Goal: Transaction & Acquisition: Purchase product/service

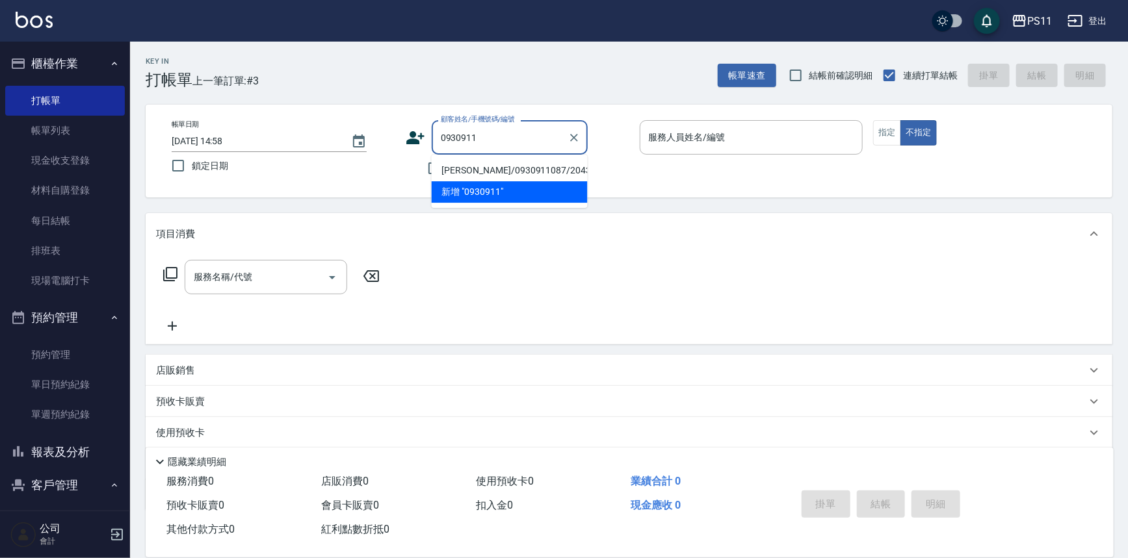
click at [512, 168] on li "[PERSON_NAME]/0930911087/2043" at bounding box center [510, 170] width 156 height 21
type input "[PERSON_NAME]/0930911087/2043"
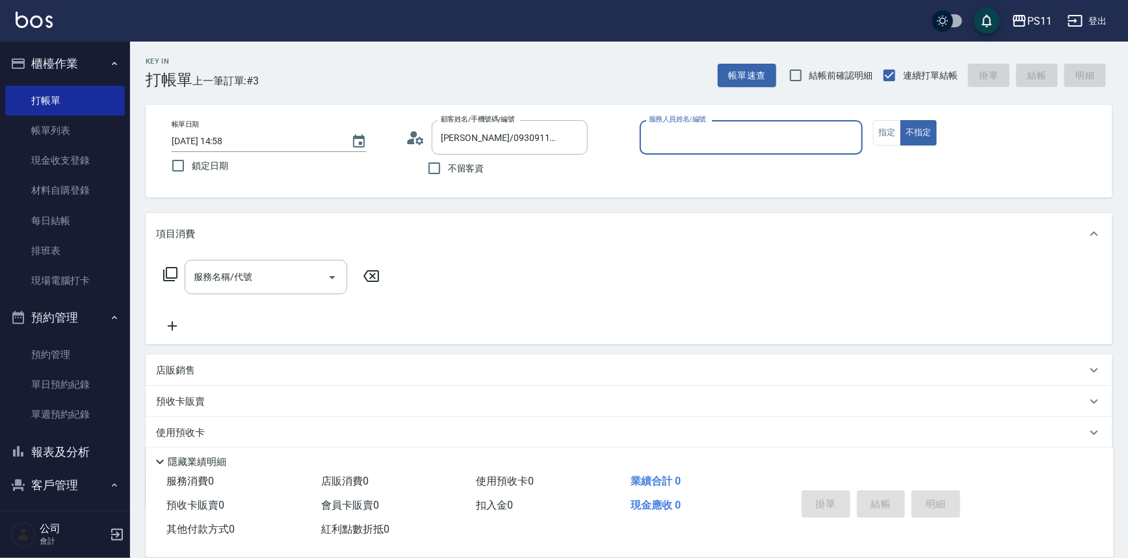
click at [718, 132] on input "服務人員姓名/編號" at bounding box center [752, 137] width 212 height 23
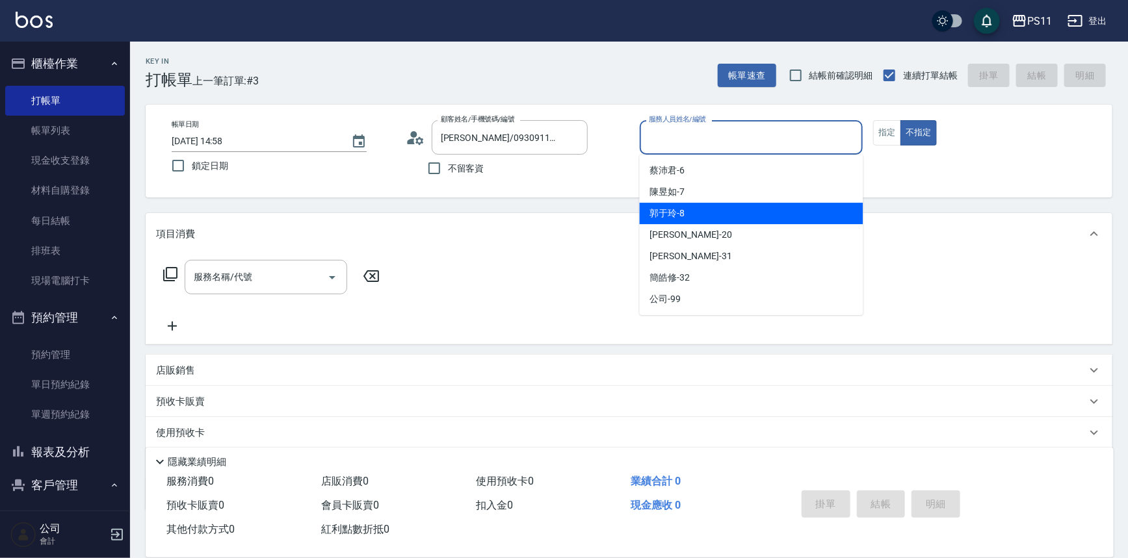
click at [718, 210] on div "郭于玲 -8" at bounding box center [752, 213] width 224 height 21
type input "郭于玲-8"
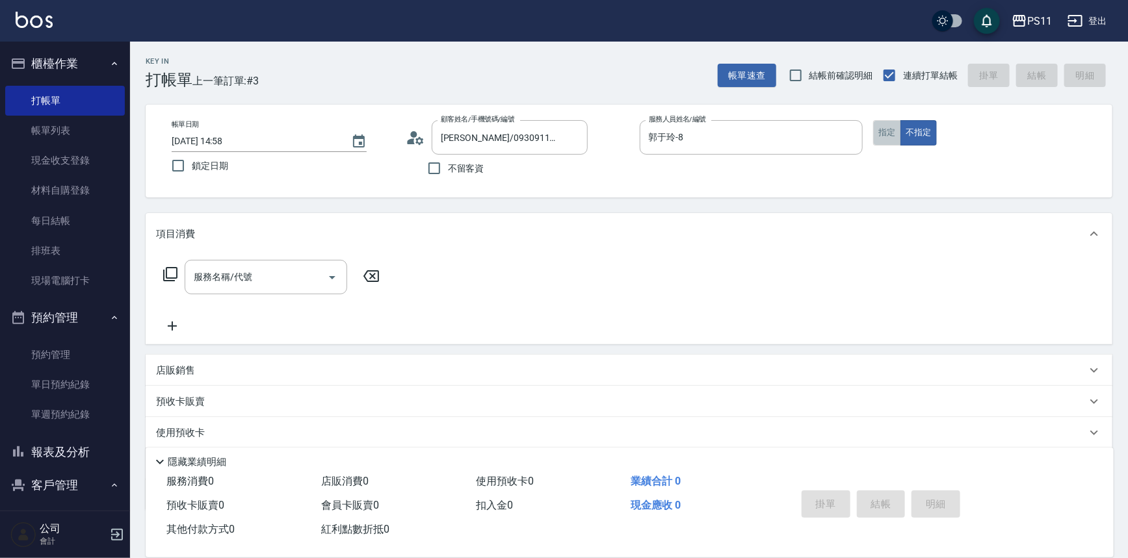
click at [891, 130] on button "指定" at bounding box center [887, 132] width 28 height 25
click at [160, 273] on div "服務名稱/代號 服務名稱/代號" at bounding box center [271, 277] width 231 height 34
click at [169, 273] on icon at bounding box center [171, 275] width 16 height 16
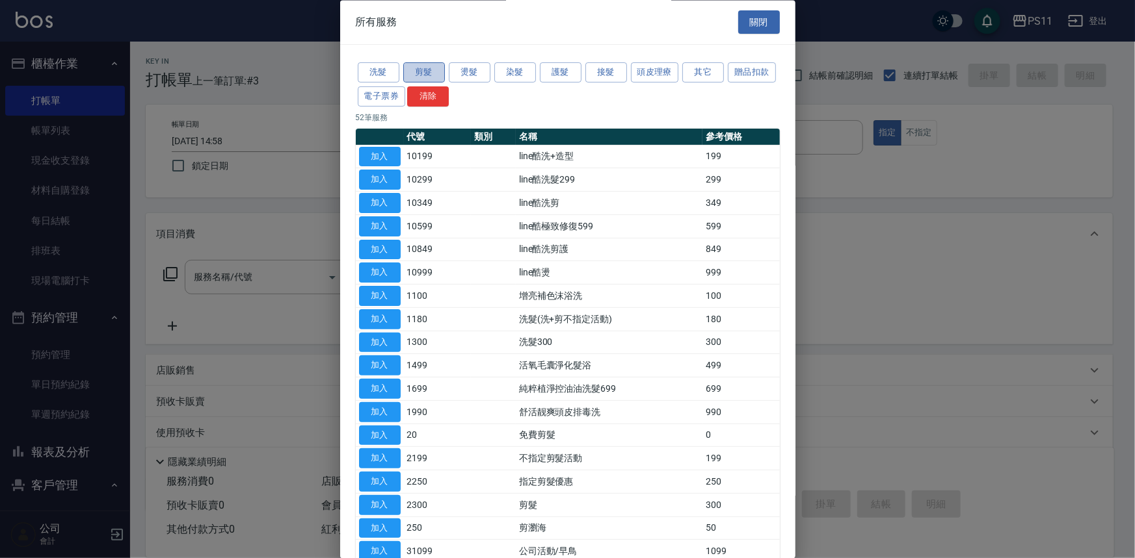
click at [429, 73] on button "剪髮" at bounding box center [424, 73] width 42 height 20
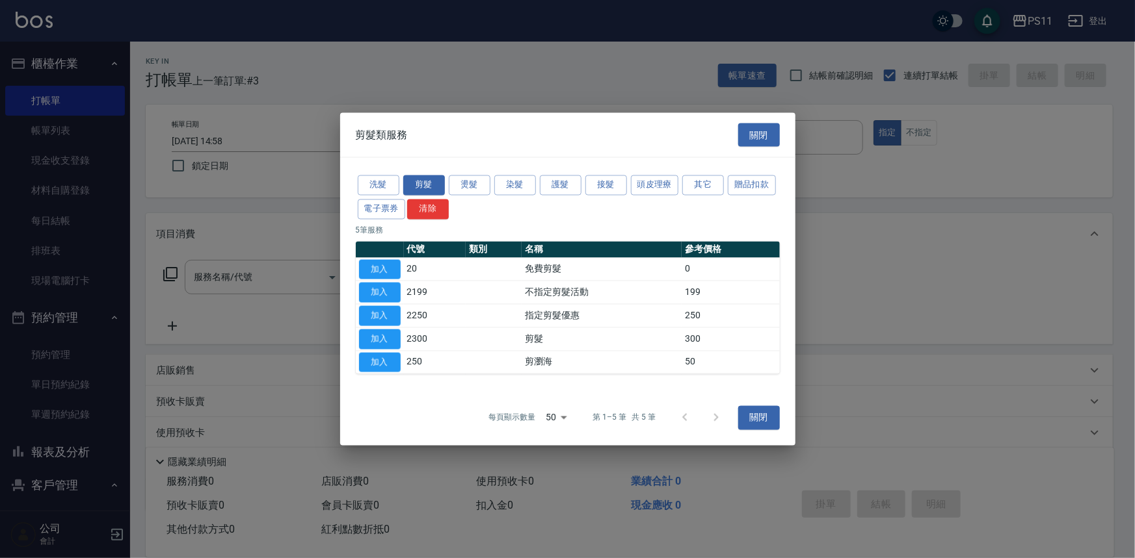
click at [401, 338] on td "加入" at bounding box center [380, 339] width 48 height 23
click at [397, 339] on button "加入" at bounding box center [380, 339] width 42 height 20
type input "剪髮(2300)"
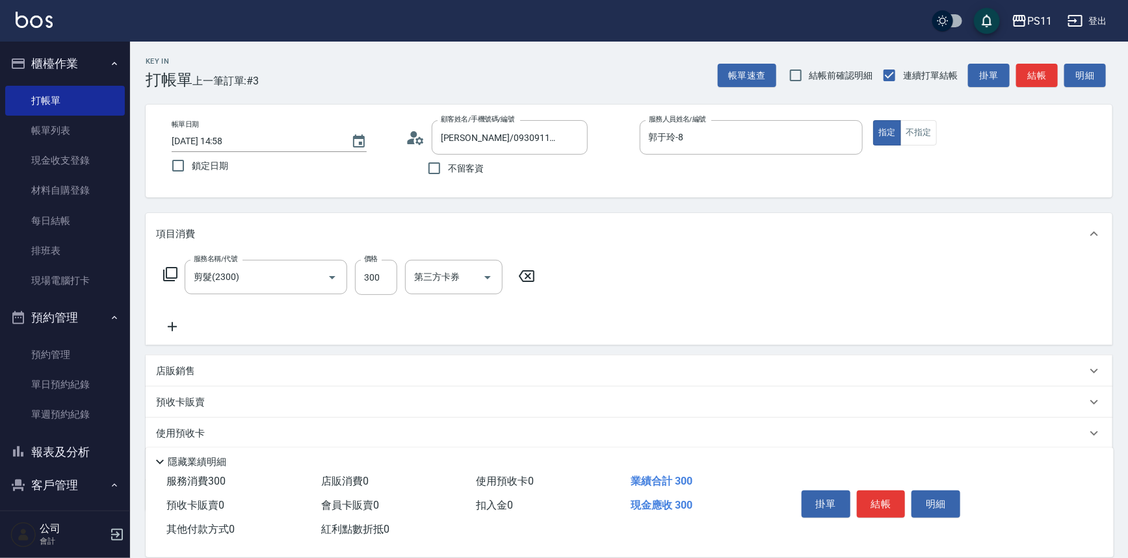
click at [176, 321] on icon at bounding box center [172, 327] width 33 height 16
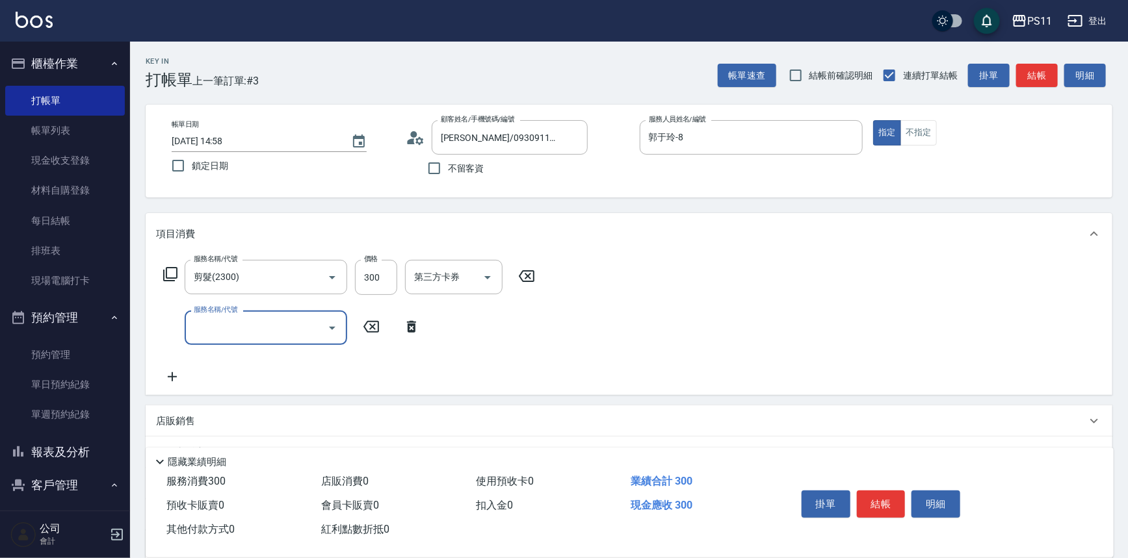
drag, startPoint x: 176, startPoint y: 321, endPoint x: 218, endPoint y: 328, distance: 43.5
click at [205, 332] on input "服務名稱/代號" at bounding box center [255, 328] width 131 height 23
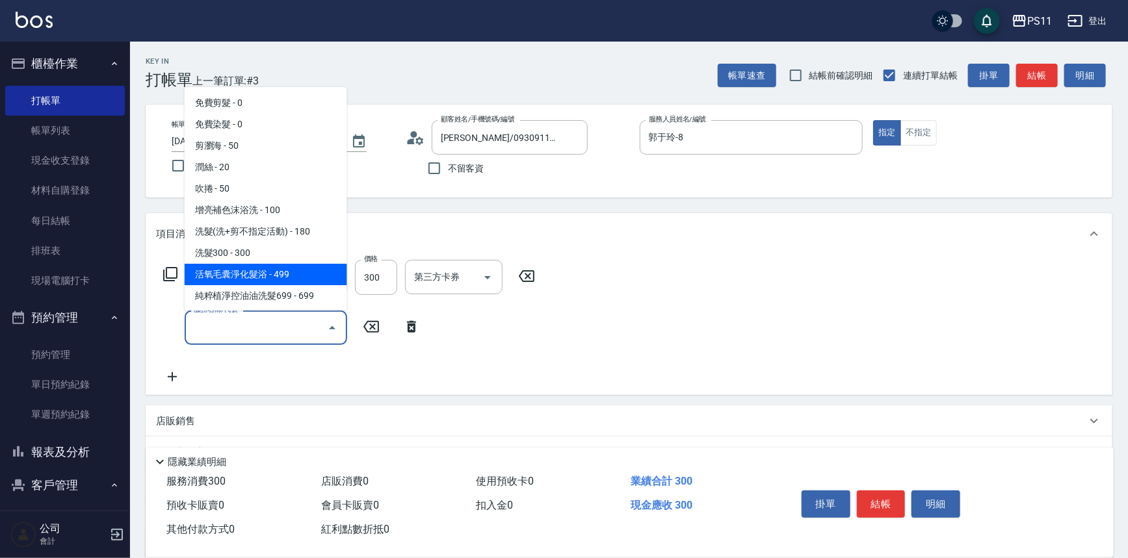
scroll to position [118, 0]
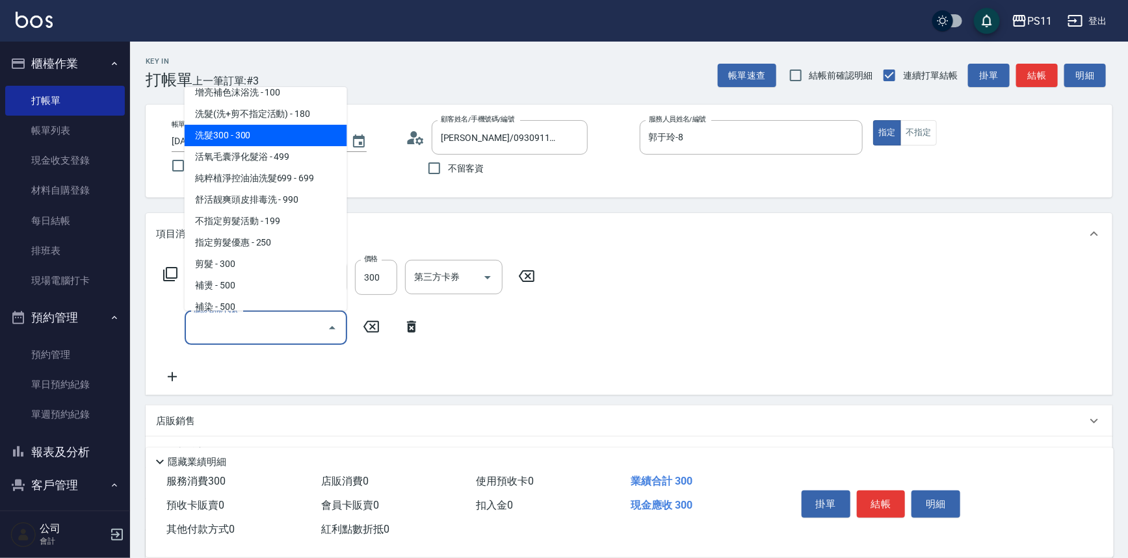
click at [264, 140] on span "洗髮300 - 300" at bounding box center [266, 135] width 163 height 21
type input "洗髮300(1300)"
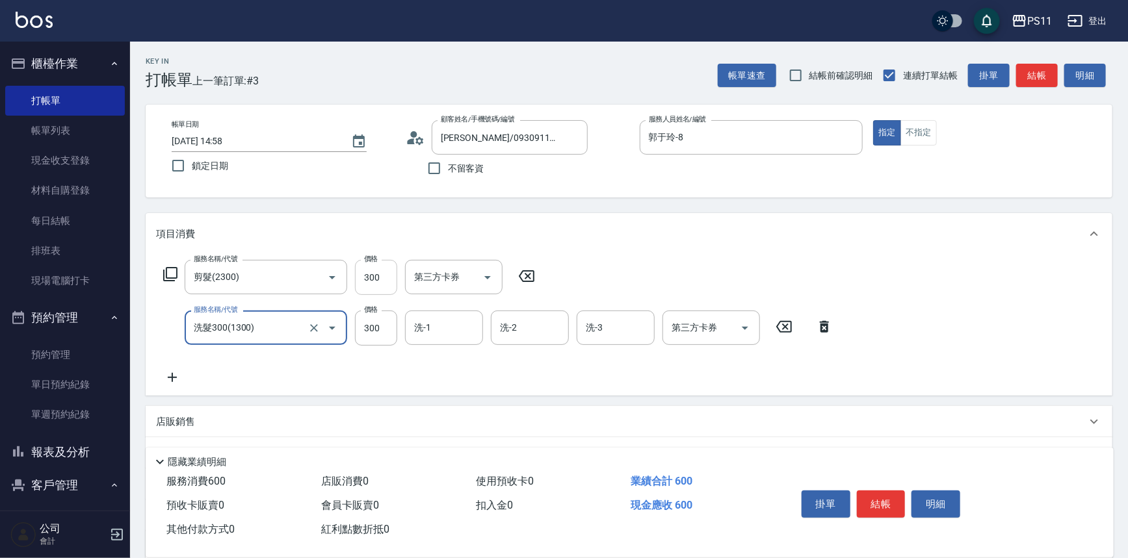
drag, startPoint x: 451, startPoint y: 332, endPoint x: 396, endPoint y: 269, distance: 83.4
click at [450, 332] on input "洗-1" at bounding box center [444, 328] width 66 height 23
type input "[PERSON_NAME]-20"
click at [182, 375] on icon at bounding box center [172, 378] width 33 height 16
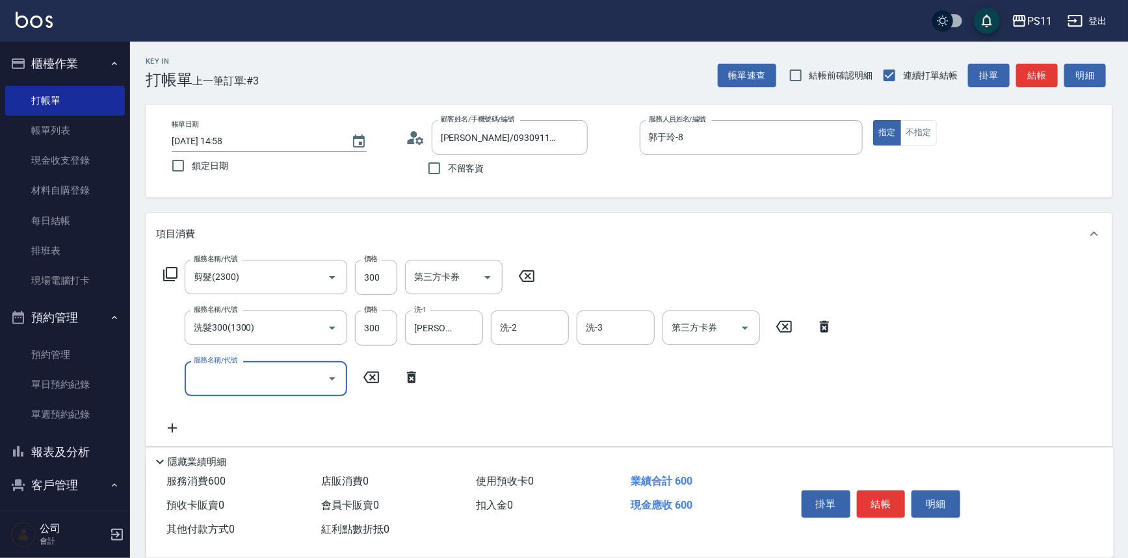
click at [199, 377] on input "服務名稱/代號" at bounding box center [255, 378] width 131 height 23
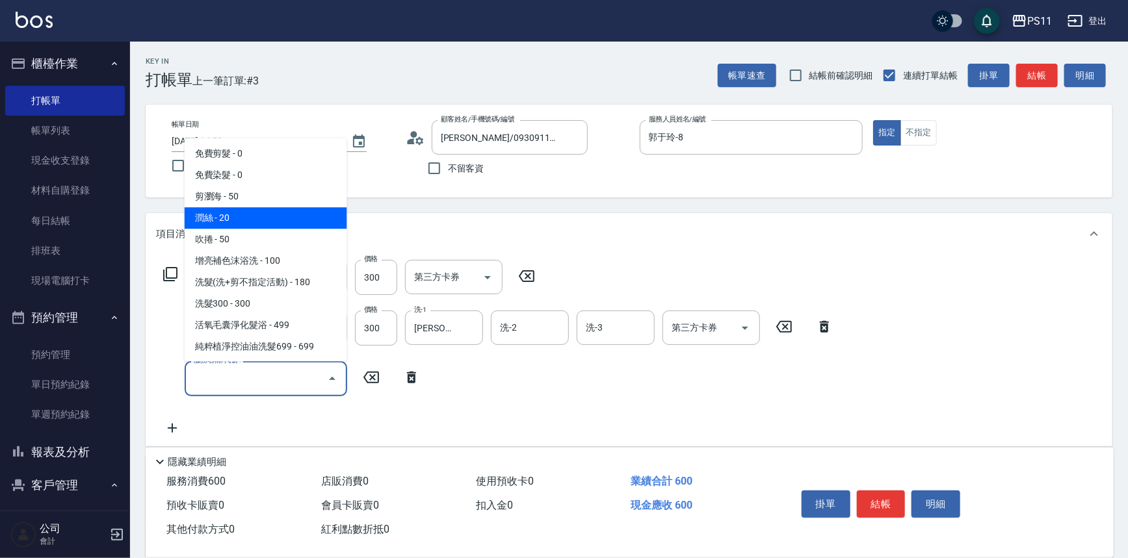
click at [247, 222] on span "潤絲 - 20" at bounding box center [266, 218] width 163 height 21
type input "潤絲(820)"
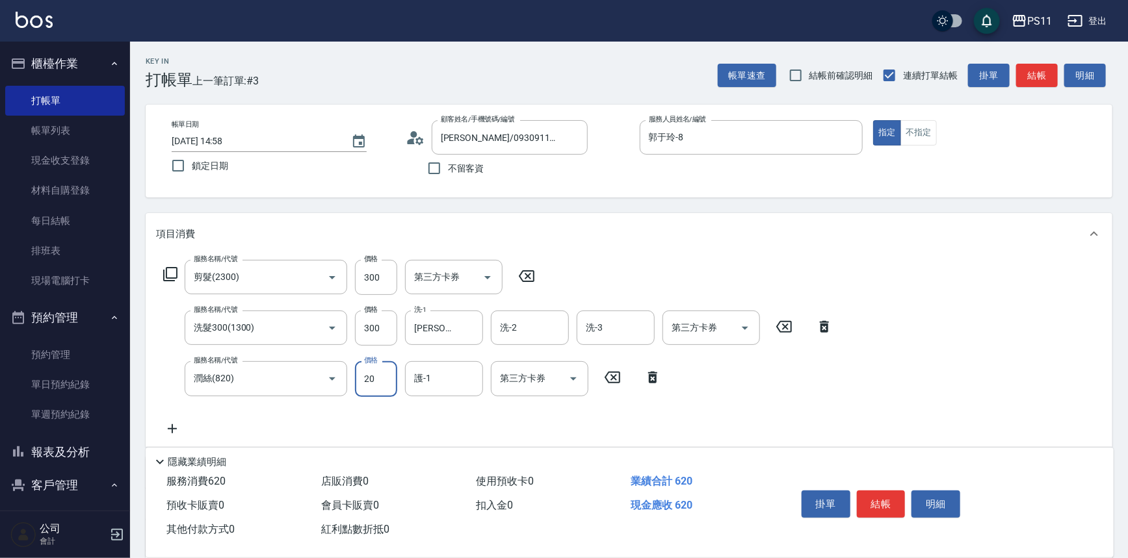
click at [373, 377] on input "20" at bounding box center [376, 378] width 42 height 35
type input "100"
type input "[PERSON_NAME]-20"
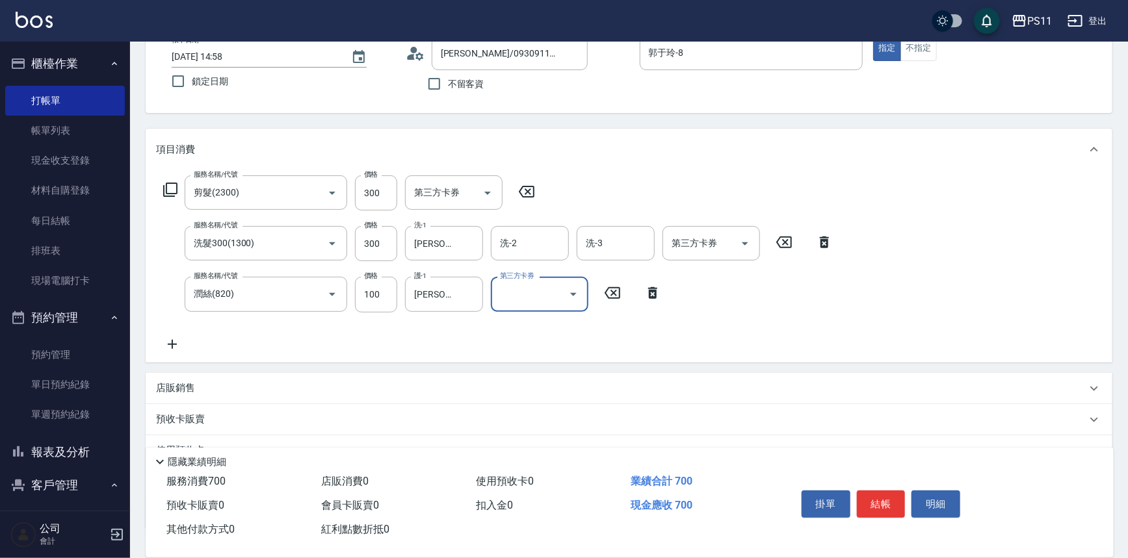
scroll to position [176, 0]
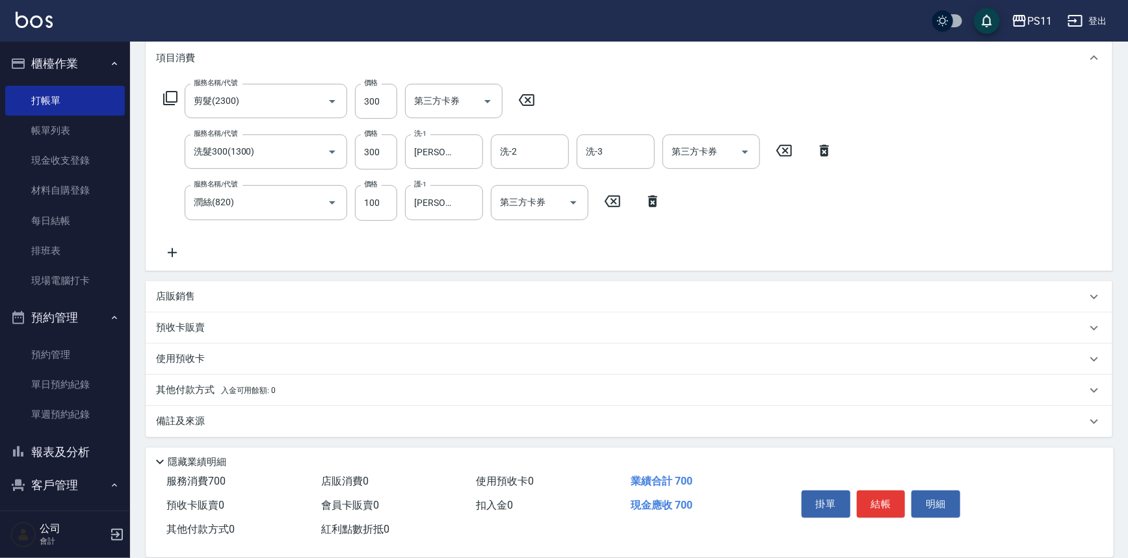
click at [167, 249] on icon at bounding box center [172, 253] width 33 height 16
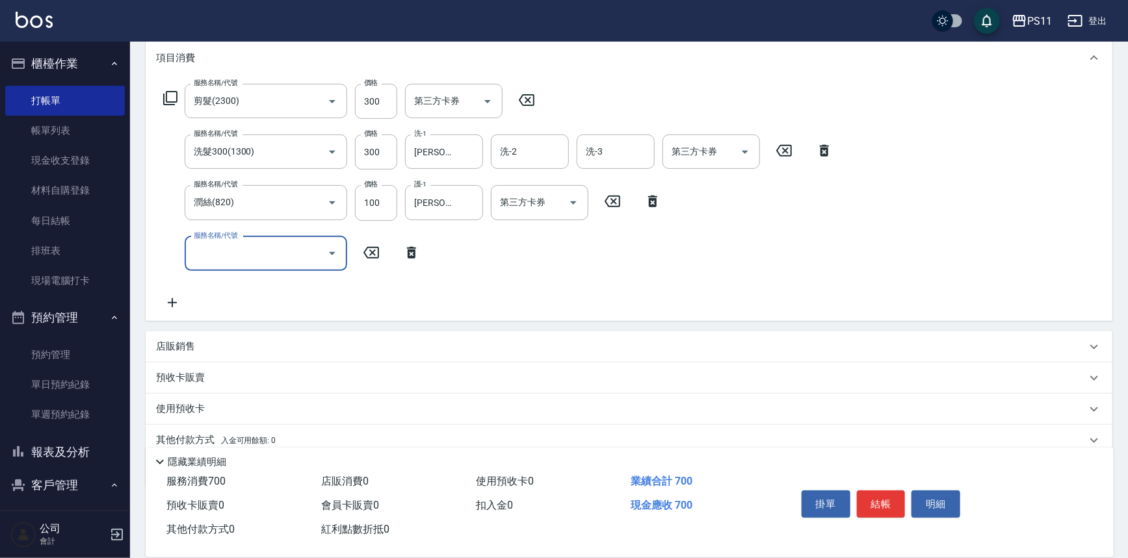
click at [187, 255] on div "服務名稱/代號" at bounding box center [266, 254] width 163 height 34
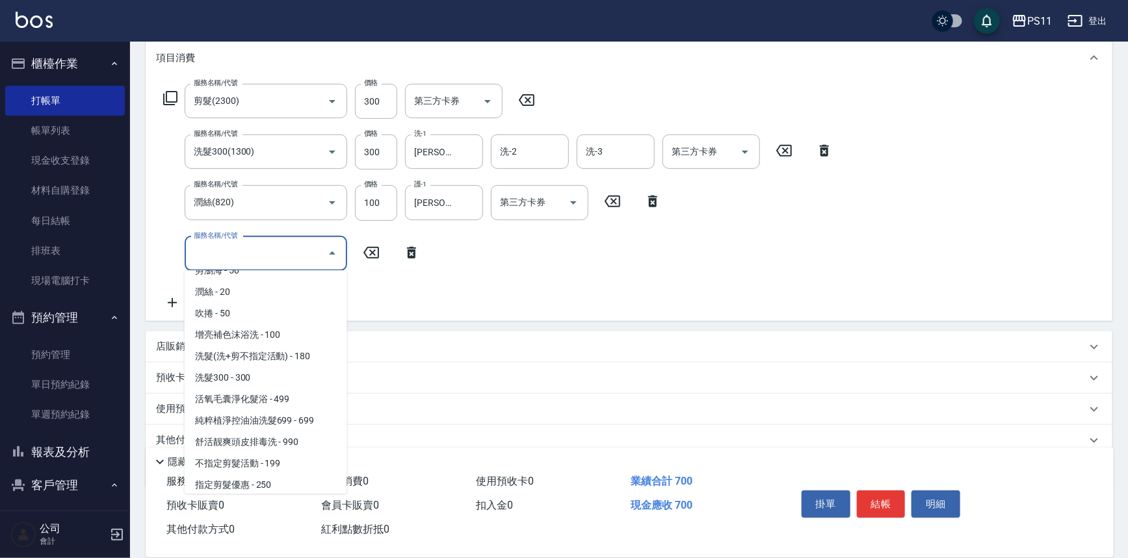
scroll to position [0, 0]
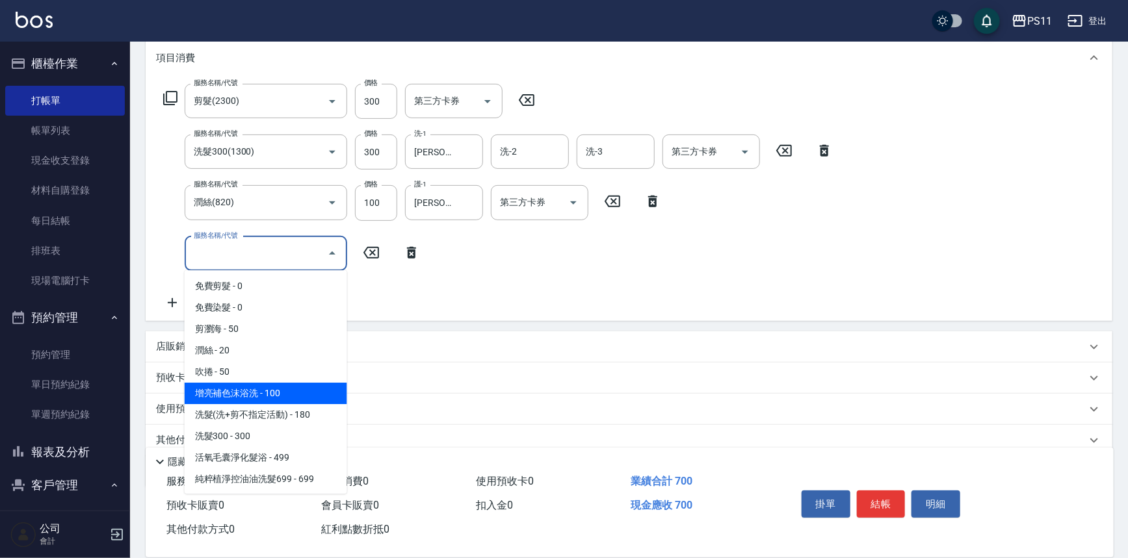
drag, startPoint x: 280, startPoint y: 388, endPoint x: 303, endPoint y: 378, distance: 25.4
click at [279, 388] on span "增亮補色沫浴洗 - 100" at bounding box center [266, 393] width 163 height 21
type input "增亮補色沫浴洗(1100)"
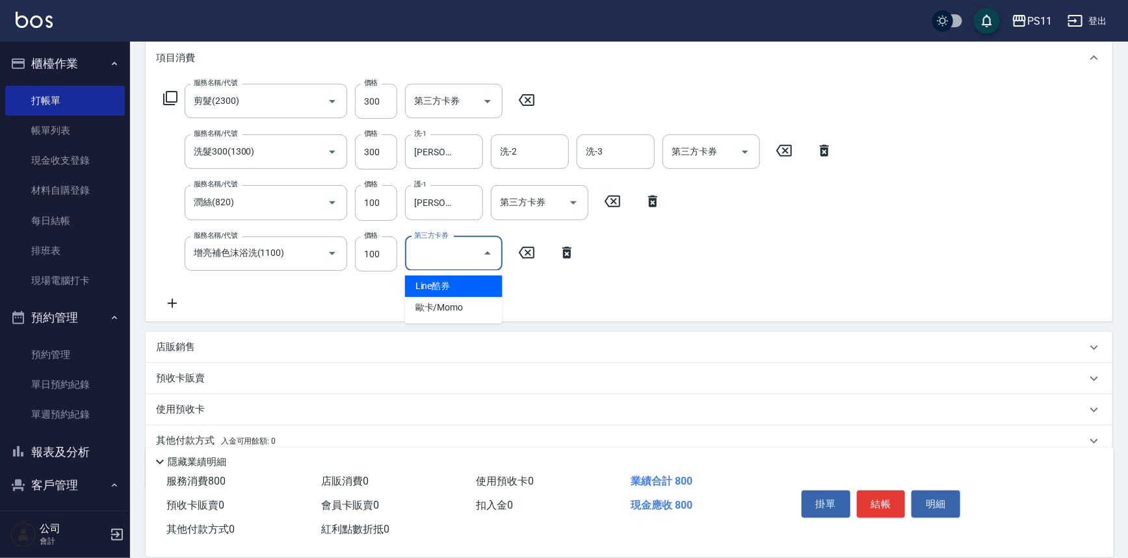
click at [439, 263] on input "第三方卡券" at bounding box center [444, 254] width 66 height 23
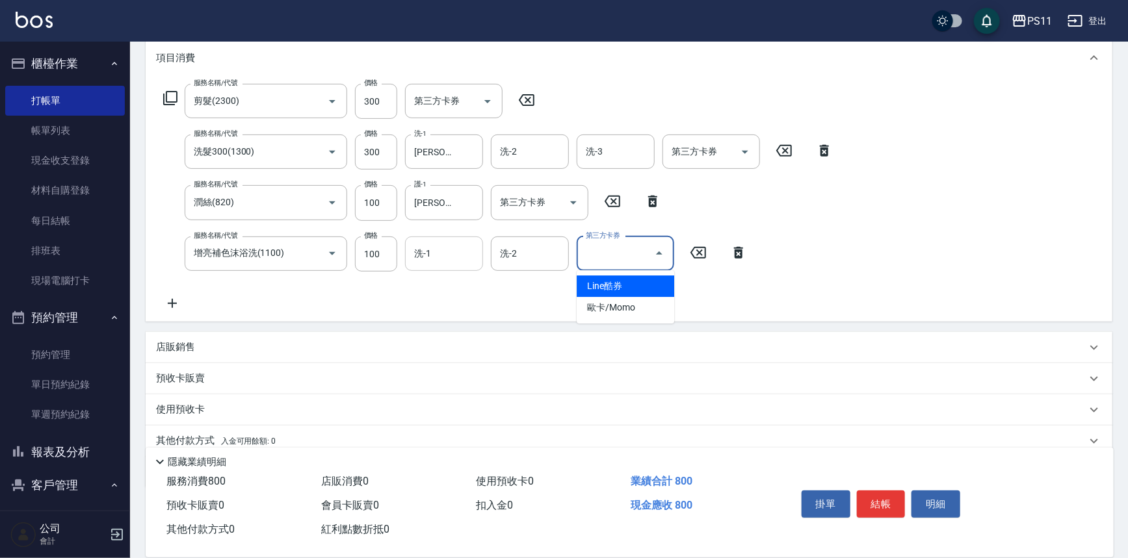
click at [473, 255] on input "洗-1" at bounding box center [444, 254] width 66 height 23
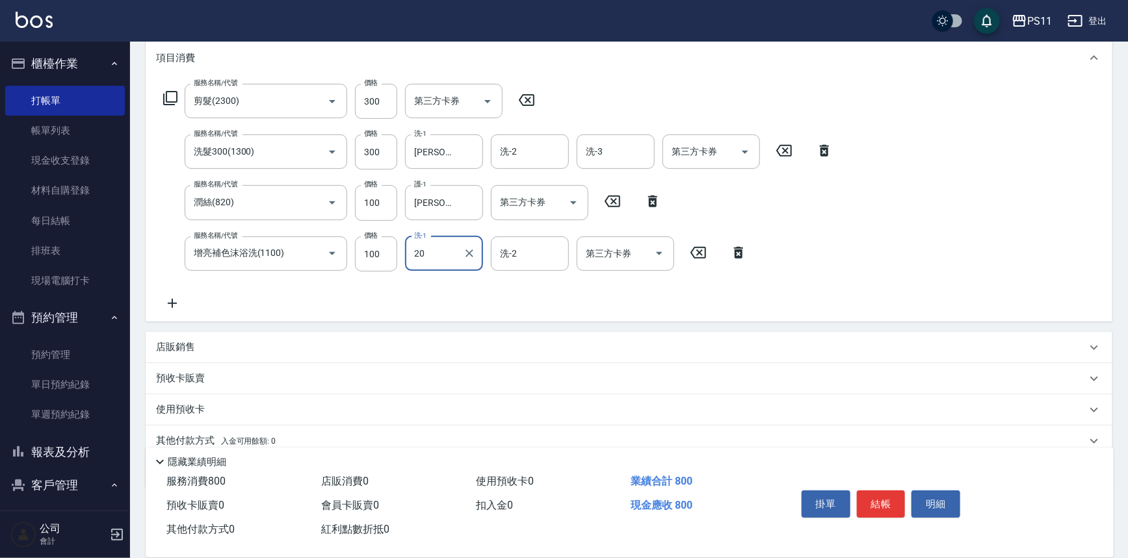
type input "[PERSON_NAME]-20"
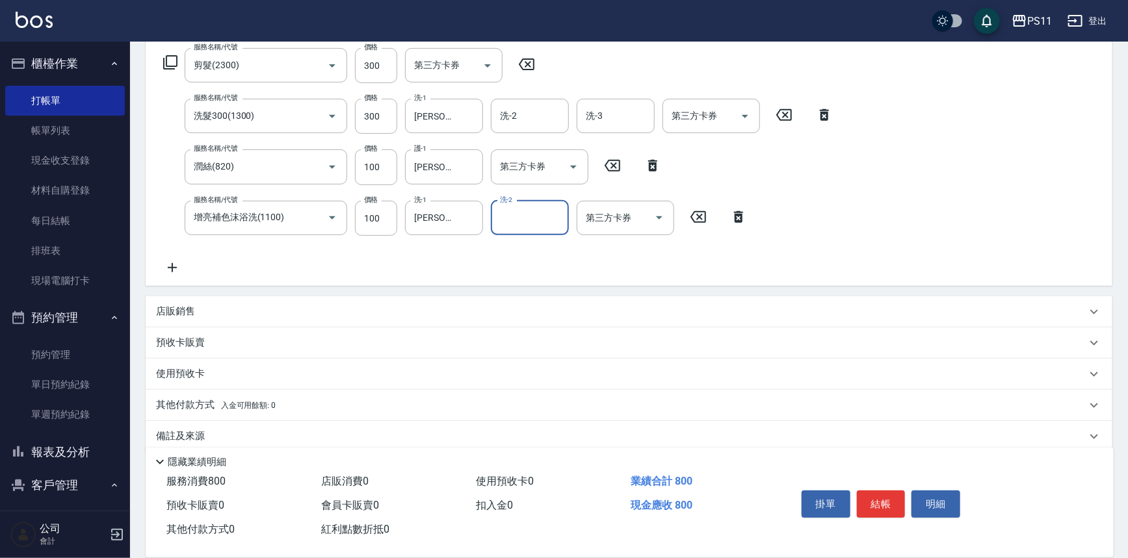
scroll to position [228, 0]
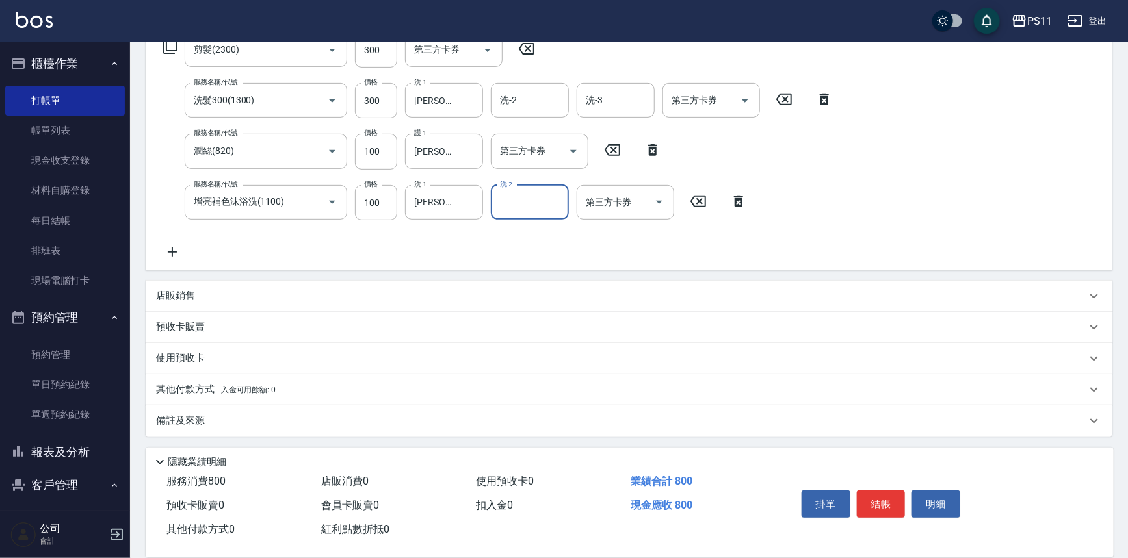
click at [166, 247] on icon at bounding box center [172, 252] width 33 height 16
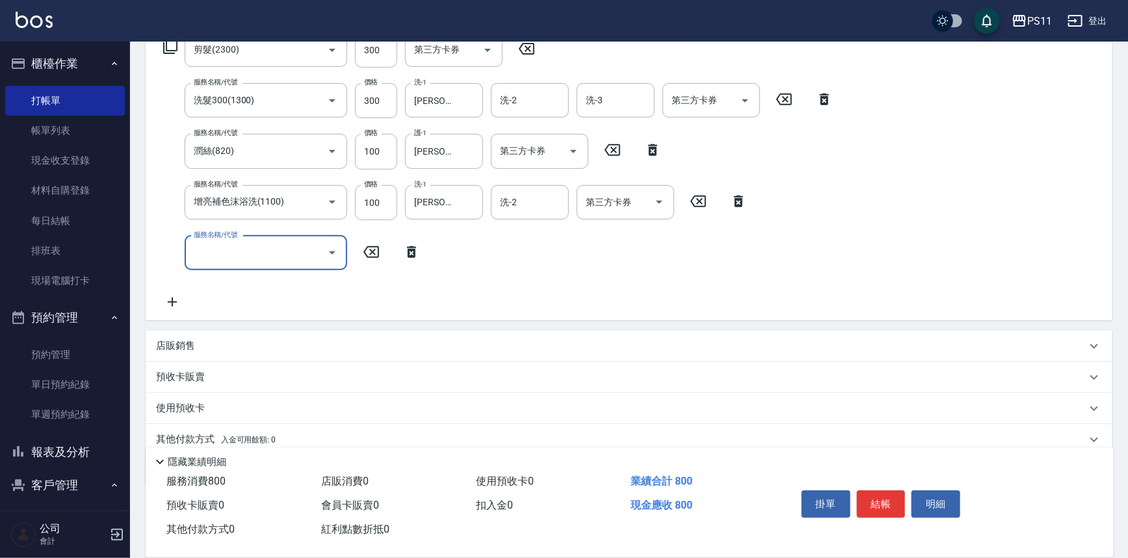
click at [224, 262] on input "服務名稱/代號" at bounding box center [255, 253] width 131 height 23
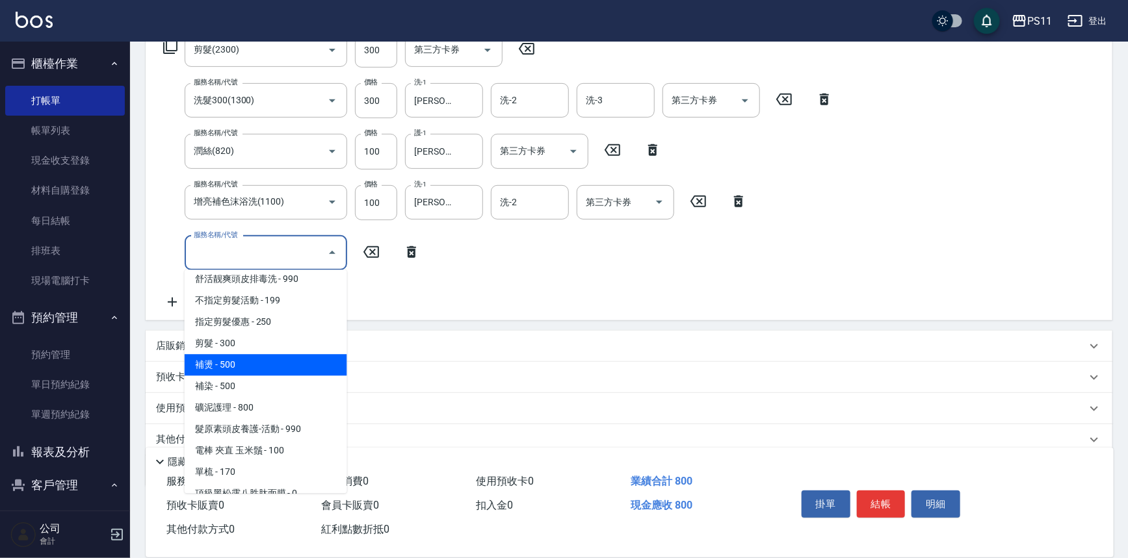
scroll to position [236, 0]
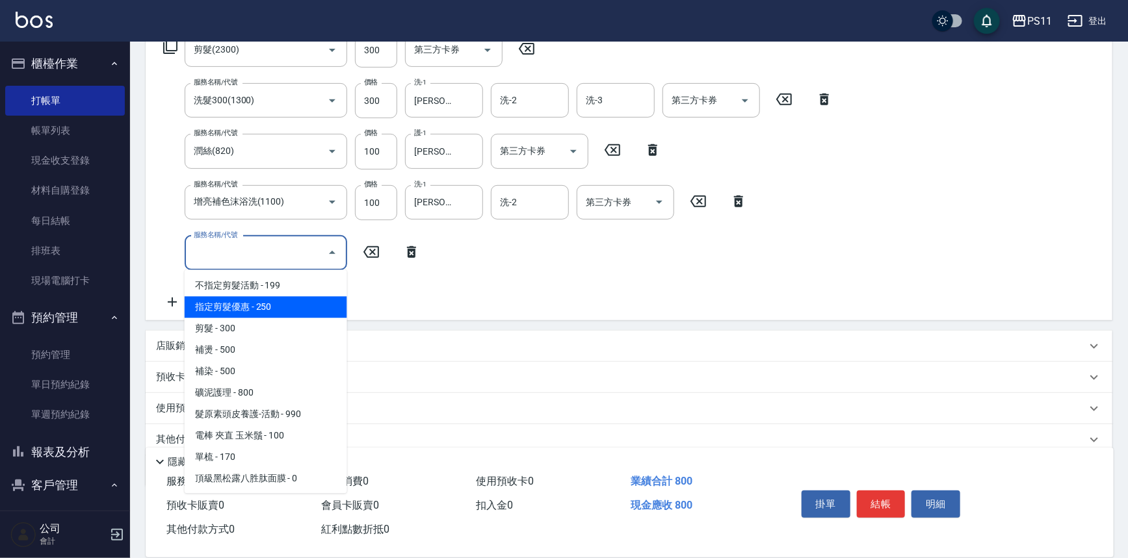
drag, startPoint x: 279, startPoint y: 301, endPoint x: 343, endPoint y: 295, distance: 64.0
click at [279, 302] on span "指定剪髮優惠 - 250" at bounding box center [266, 306] width 163 height 21
type input "指定剪髮優惠(2250)"
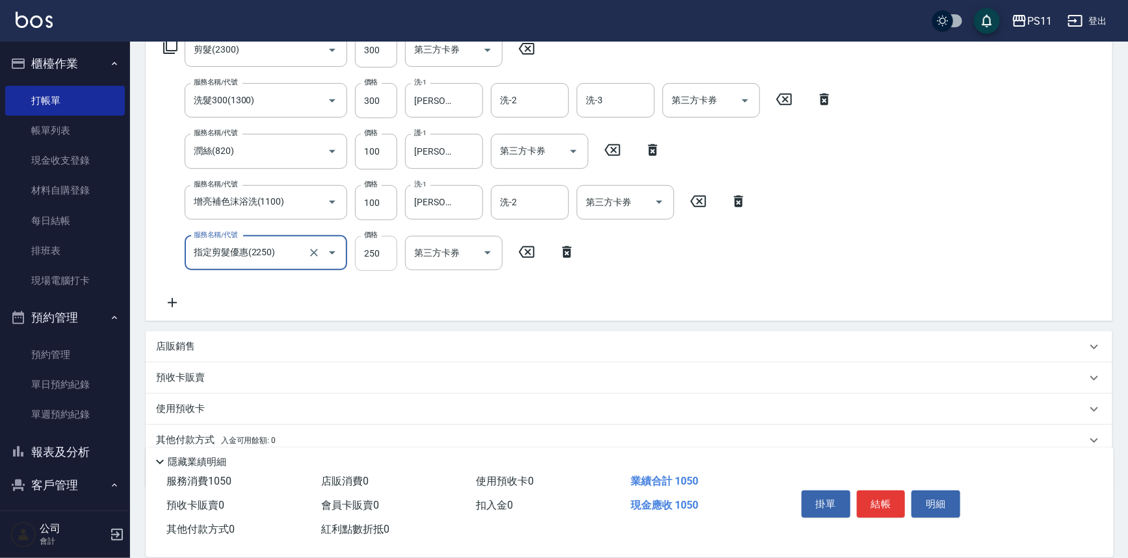
click at [384, 261] on input "250" at bounding box center [376, 253] width 42 height 35
type input "200"
click at [180, 348] on p "店販銷售" at bounding box center [175, 347] width 39 height 14
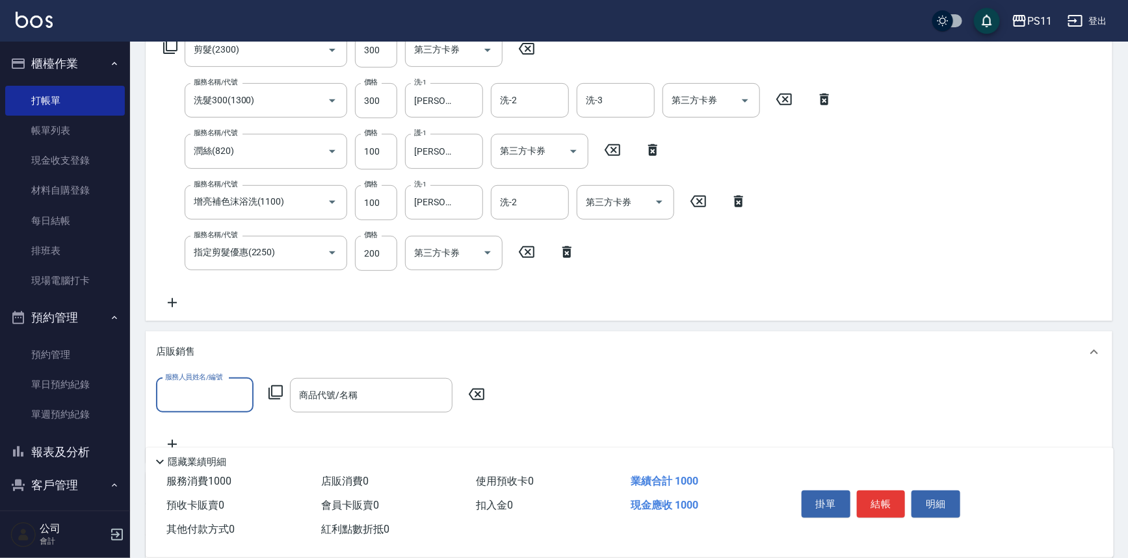
scroll to position [0, 0]
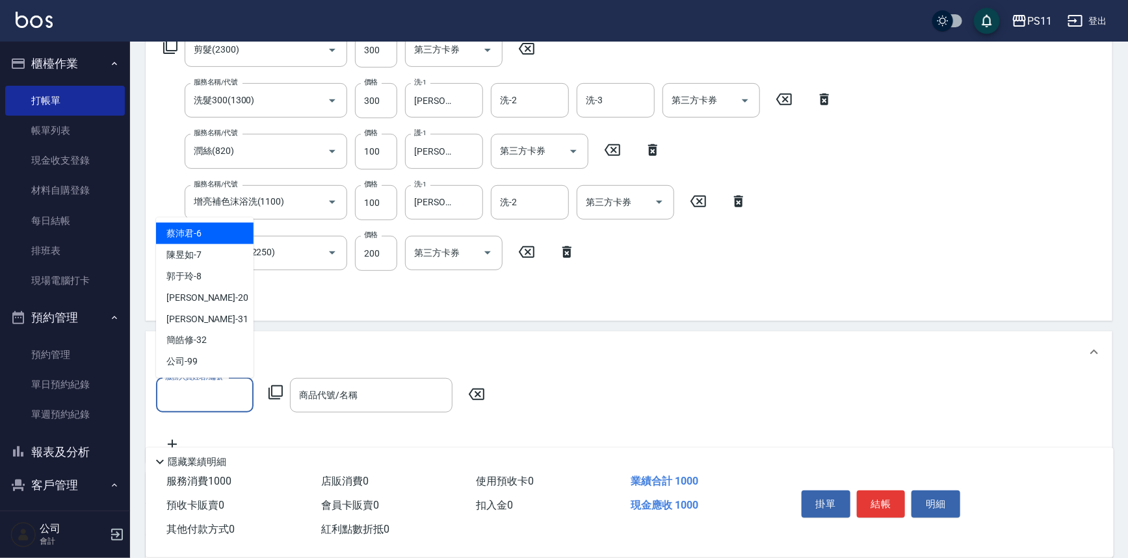
click at [197, 384] on input "服務人員姓名/編號" at bounding box center [205, 395] width 86 height 23
click at [199, 281] on span "郭于玲 -8" at bounding box center [183, 277] width 35 height 14
type input "郭于玲-8"
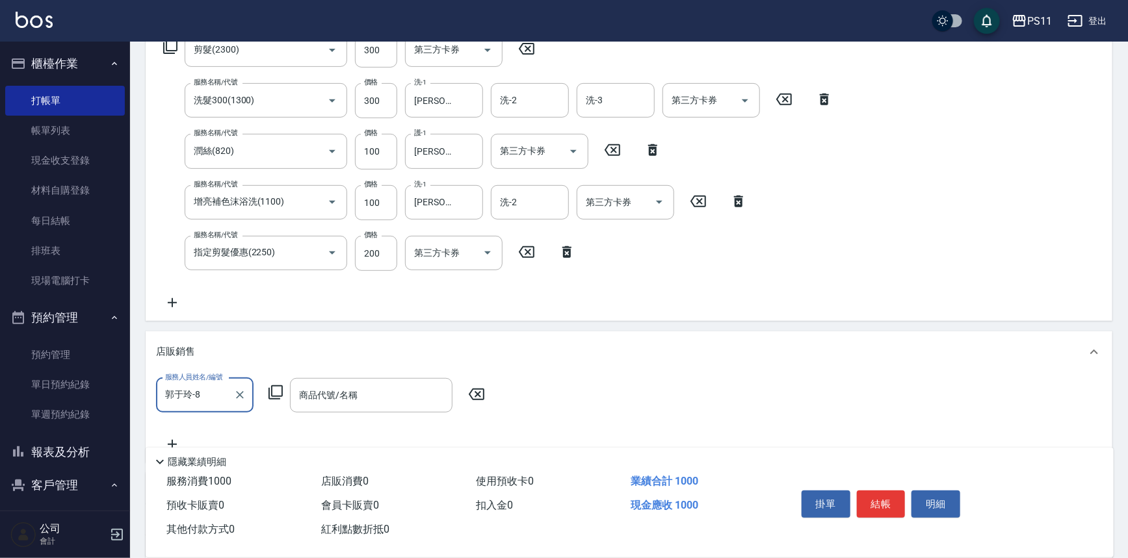
click at [274, 385] on icon at bounding box center [276, 393] width 16 height 16
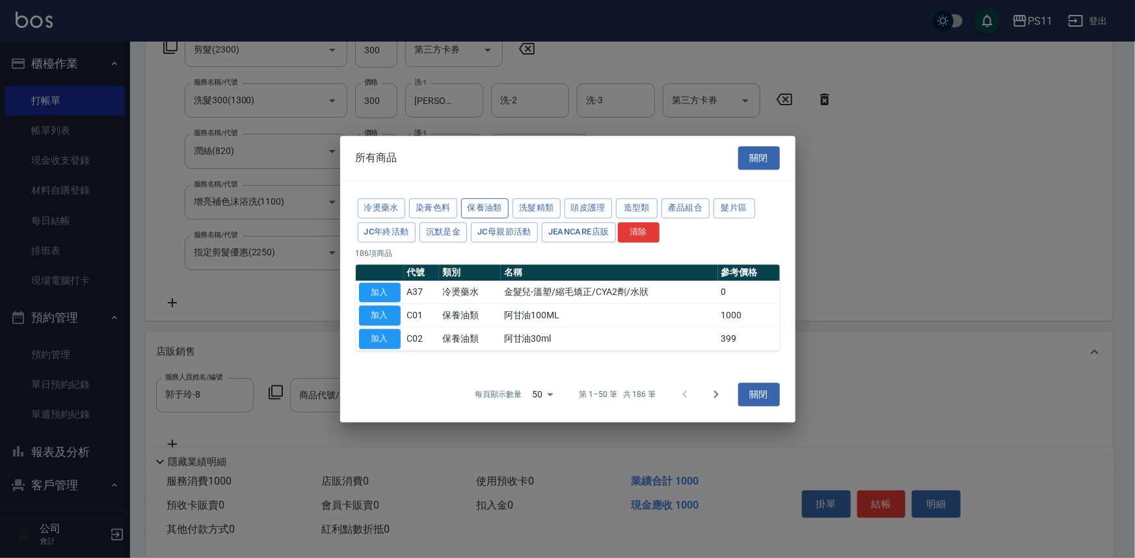
click at [488, 202] on button "保養油類" at bounding box center [485, 208] width 48 height 20
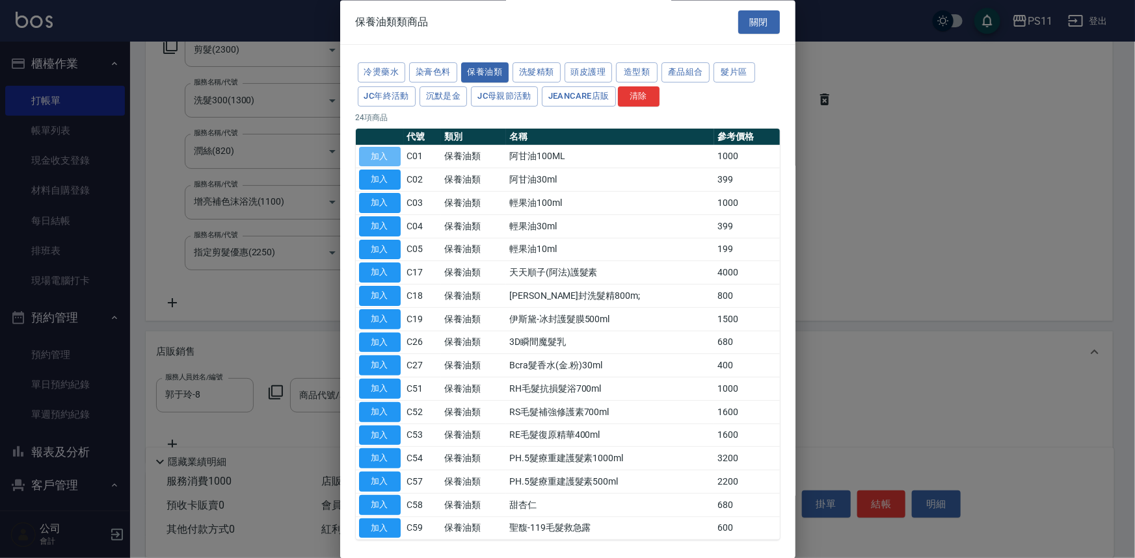
click at [374, 161] on button "加入" at bounding box center [380, 157] width 42 height 20
type input "阿甘油100ML"
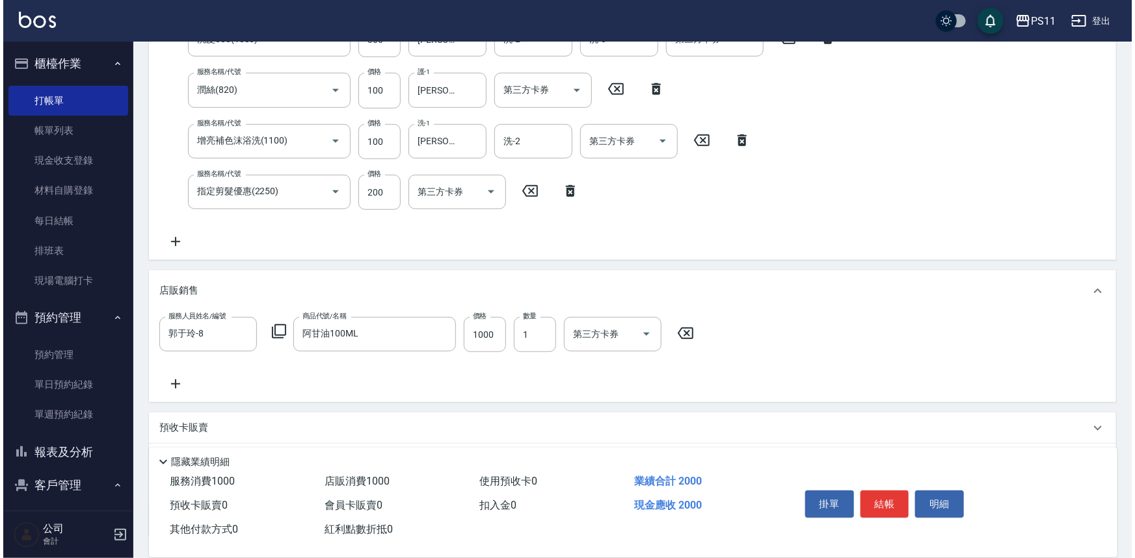
scroll to position [389, 0]
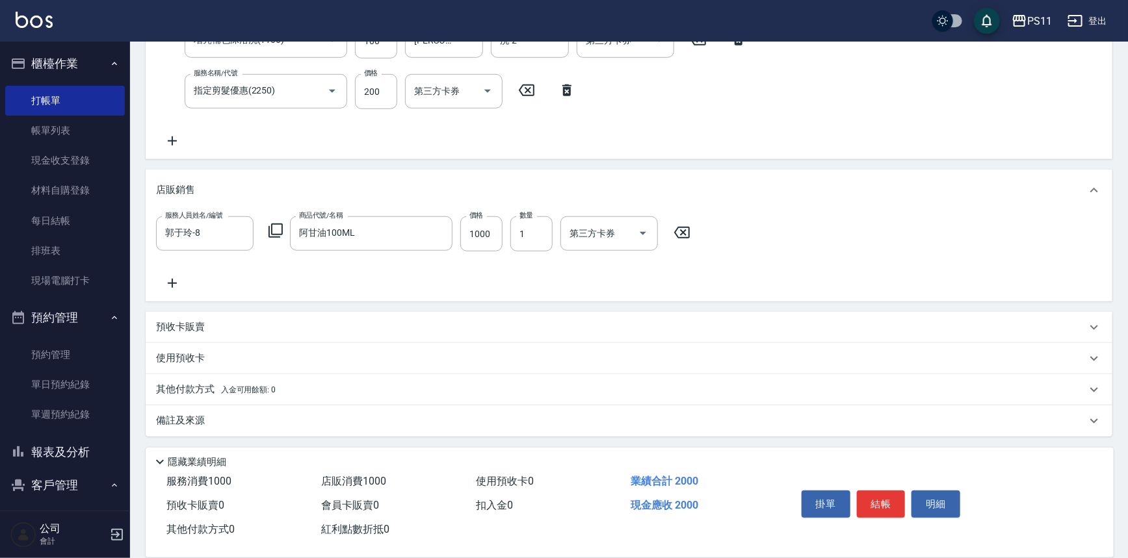
click at [166, 283] on icon at bounding box center [172, 284] width 33 height 16
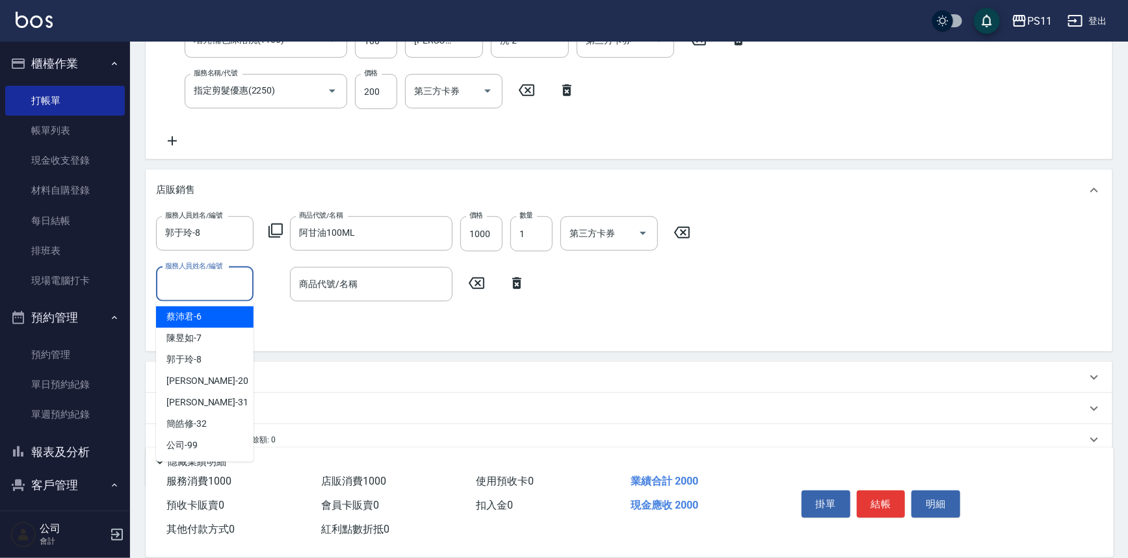
click at [196, 289] on input "服務人員姓名/編號" at bounding box center [205, 284] width 86 height 23
click at [213, 360] on div "郭于玲 -8" at bounding box center [205, 360] width 98 height 21
type input "郭于玲-8"
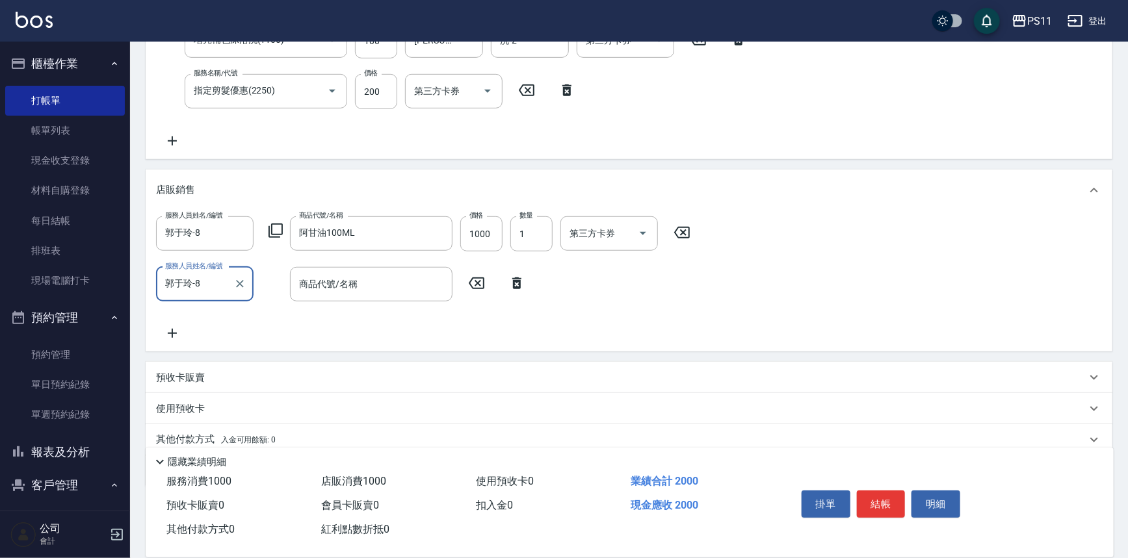
click at [283, 234] on icon at bounding box center [276, 231] width 16 height 16
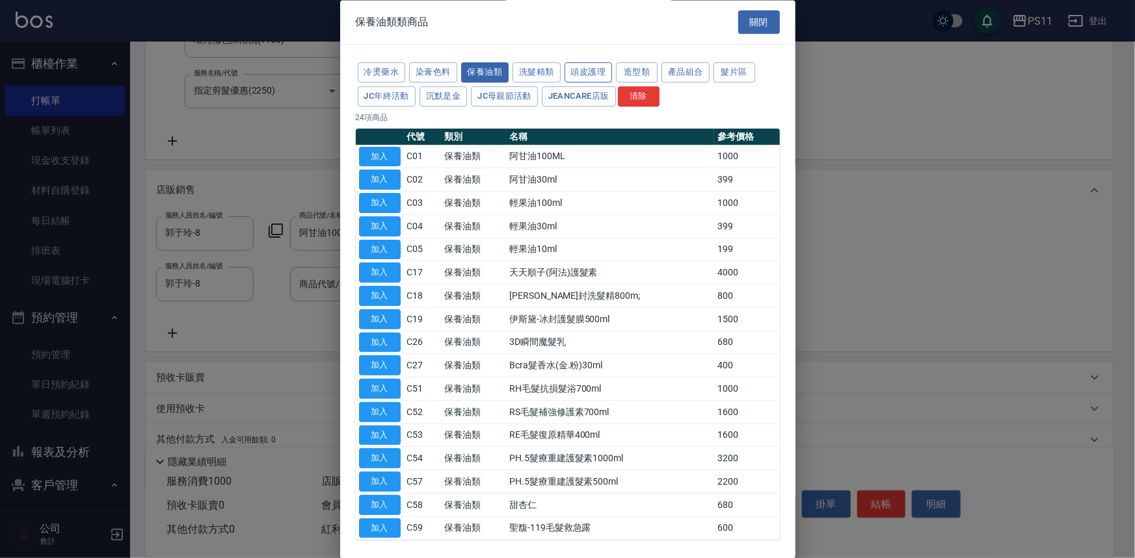
click at [598, 74] on button "頭皮護理" at bounding box center [588, 73] width 48 height 20
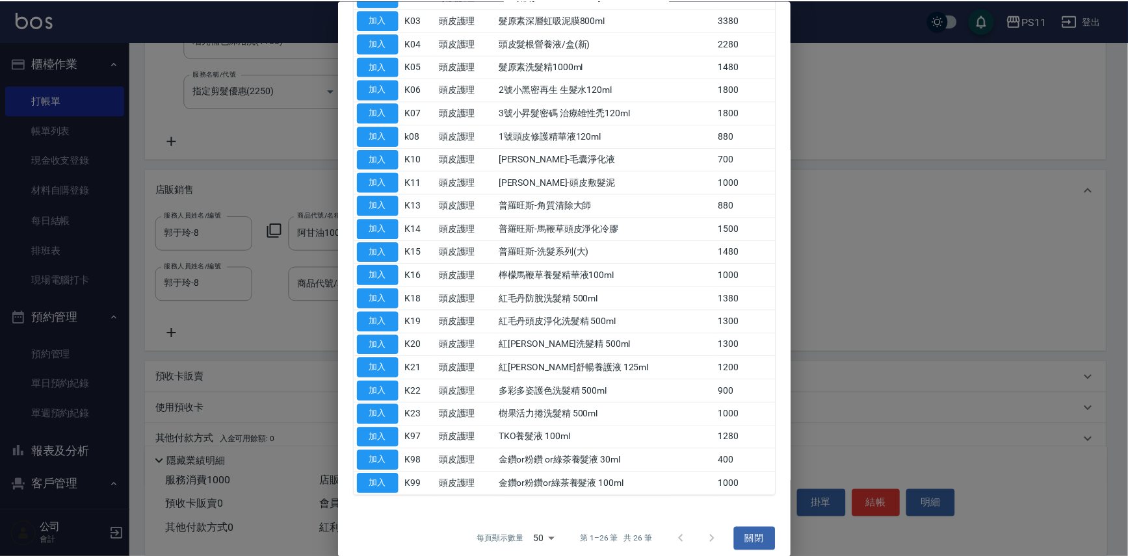
scroll to position [190, 0]
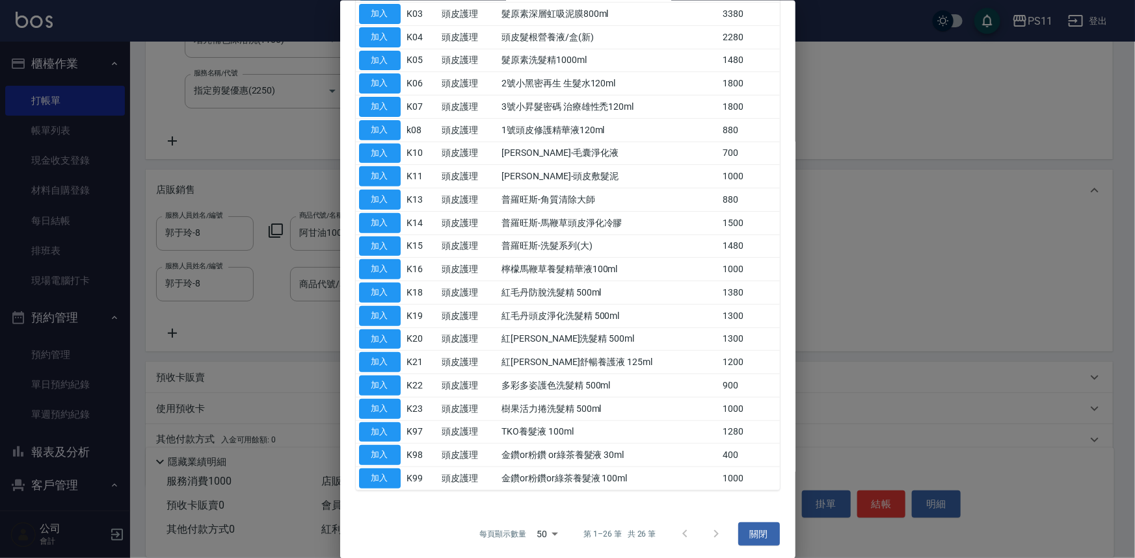
click at [384, 469] on button "加入" at bounding box center [380, 479] width 42 height 20
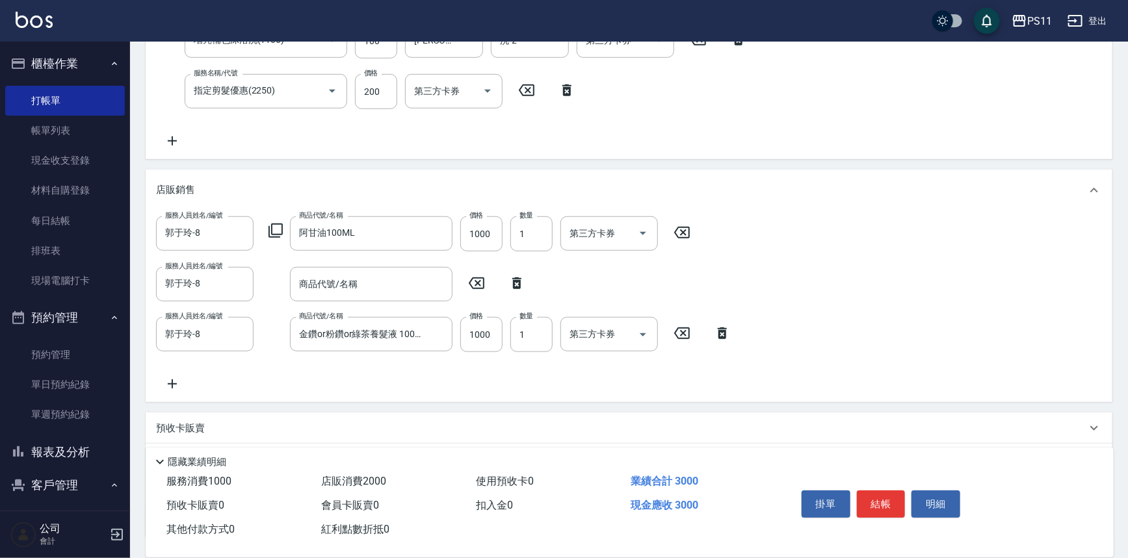
click at [516, 285] on icon at bounding box center [517, 284] width 33 height 16
type input "金鑽or粉鑽or綠茶養髮液 100ml"
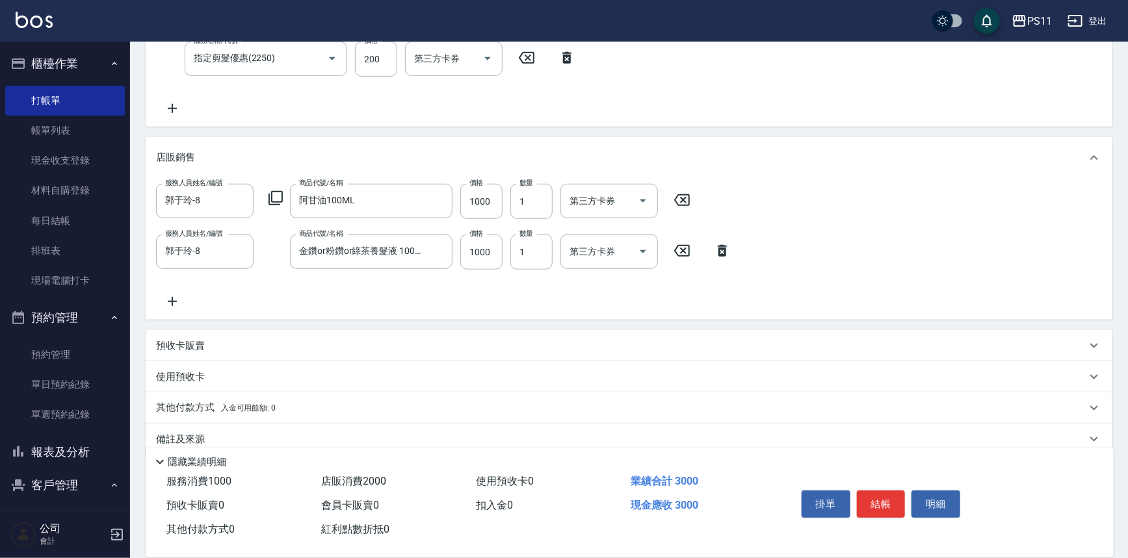
scroll to position [440, 0]
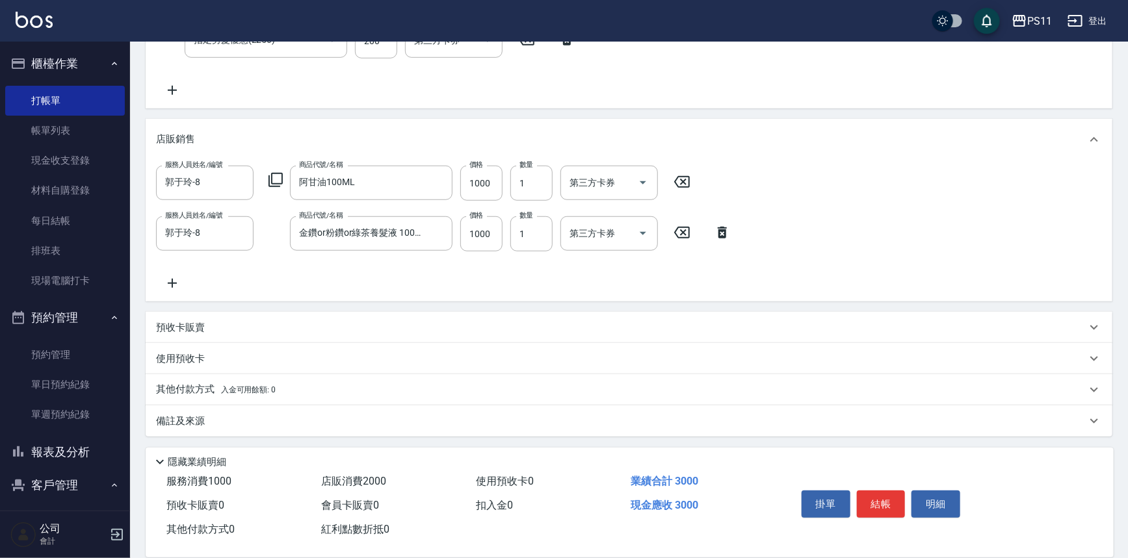
click at [190, 384] on p "其他付款方式 入金可用餘額: 0" at bounding box center [216, 390] width 120 height 14
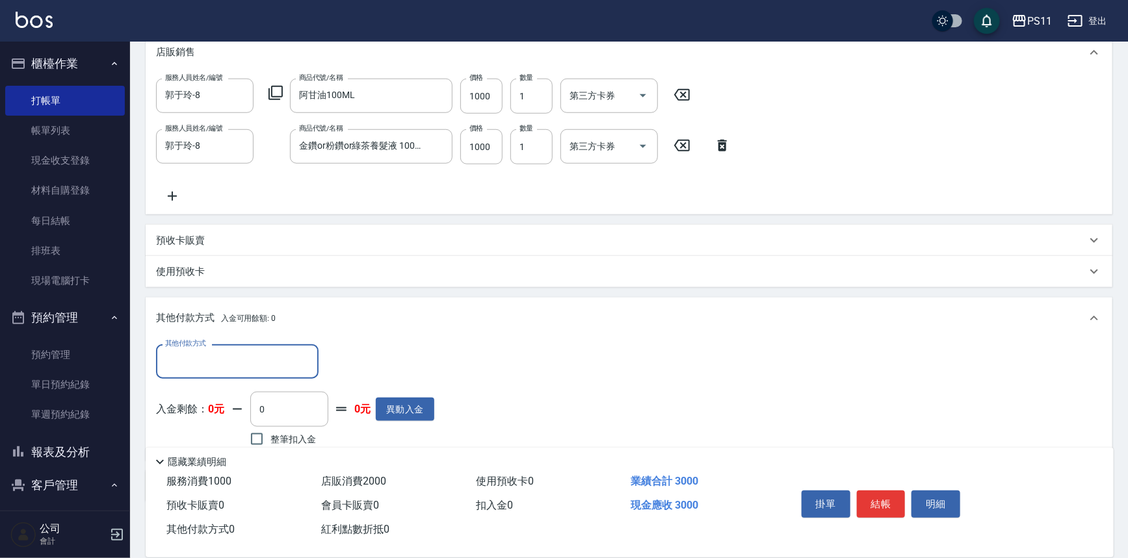
scroll to position [558, 0]
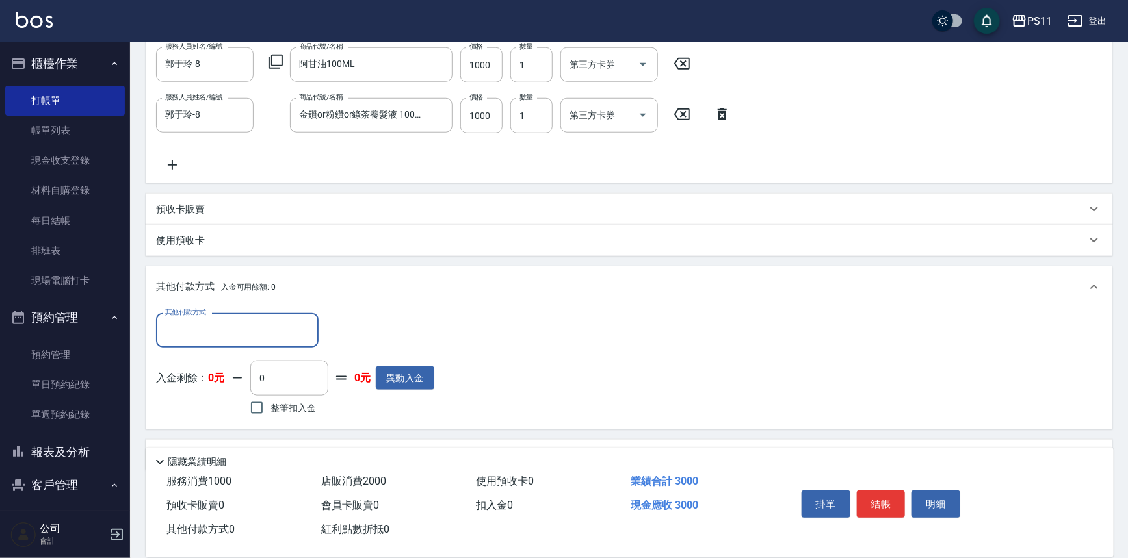
drag, startPoint x: 202, startPoint y: 338, endPoint x: 215, endPoint y: 344, distance: 13.7
click at [206, 341] on input "其他付款方式" at bounding box center [237, 330] width 151 height 23
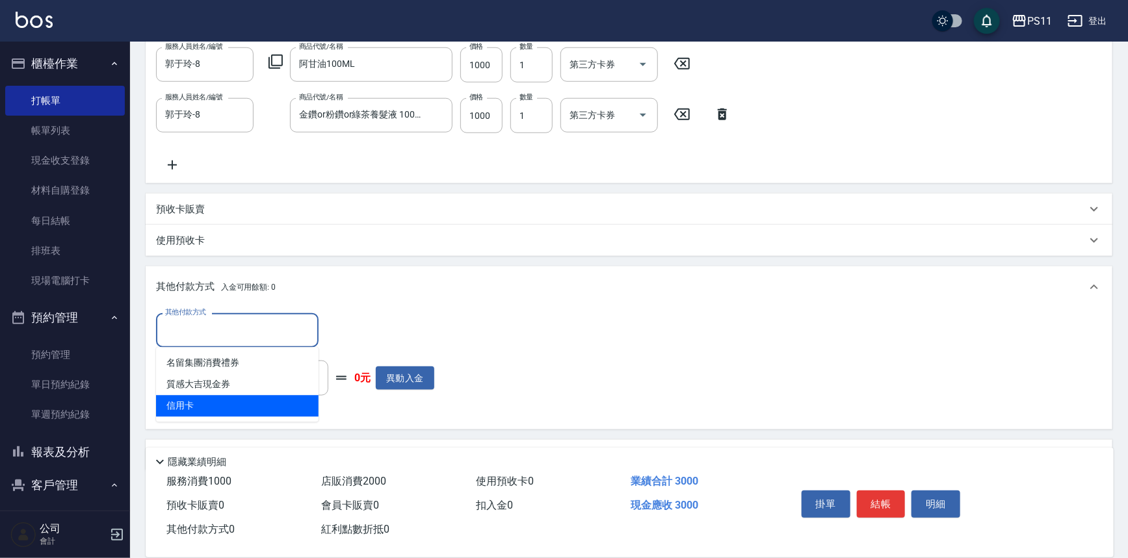
click at [240, 412] on span "信用卡" at bounding box center [237, 406] width 163 height 21
type input "信用卡"
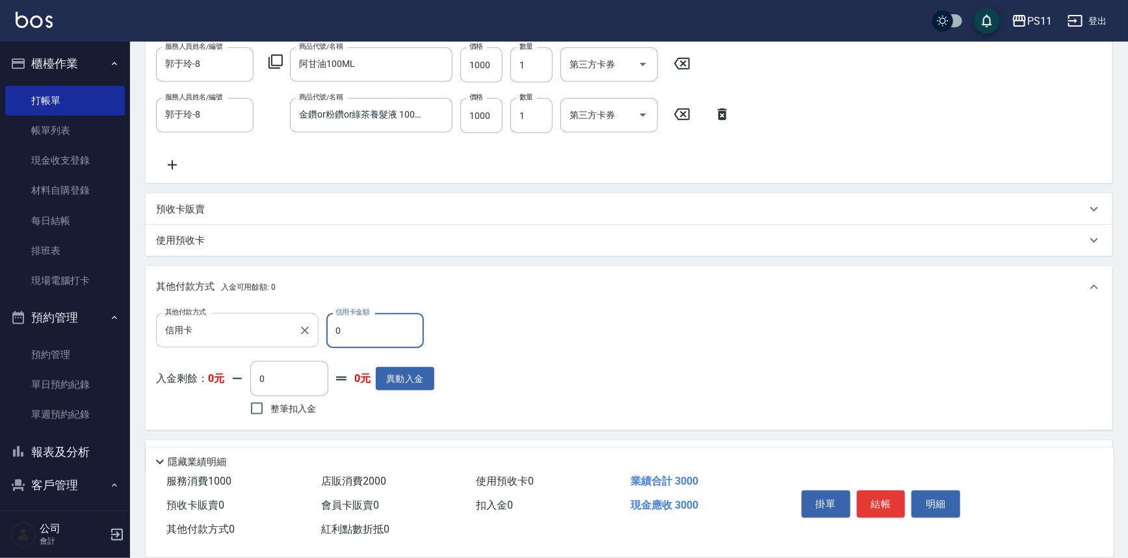
drag, startPoint x: 376, startPoint y: 326, endPoint x: 146, endPoint y: 326, distance: 230.2
click at [157, 332] on div "其他付款方式 信用卡 其他付款方式 信用卡金額 0 信用卡金額" at bounding box center [295, 330] width 278 height 35
type input "3000"
click at [883, 513] on button "結帳" at bounding box center [881, 504] width 49 height 27
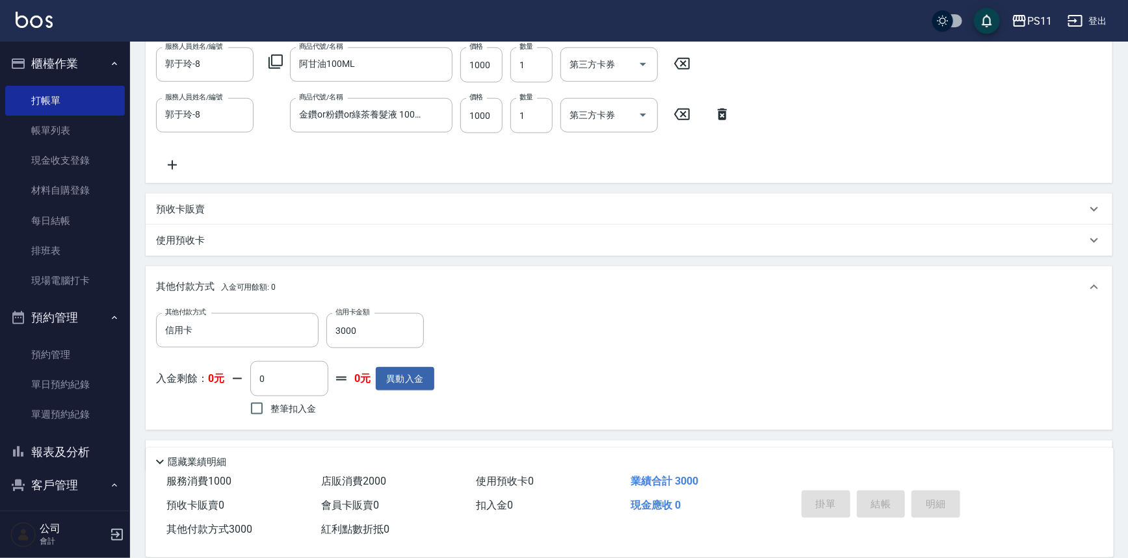
type input "[DATE] 15:45"
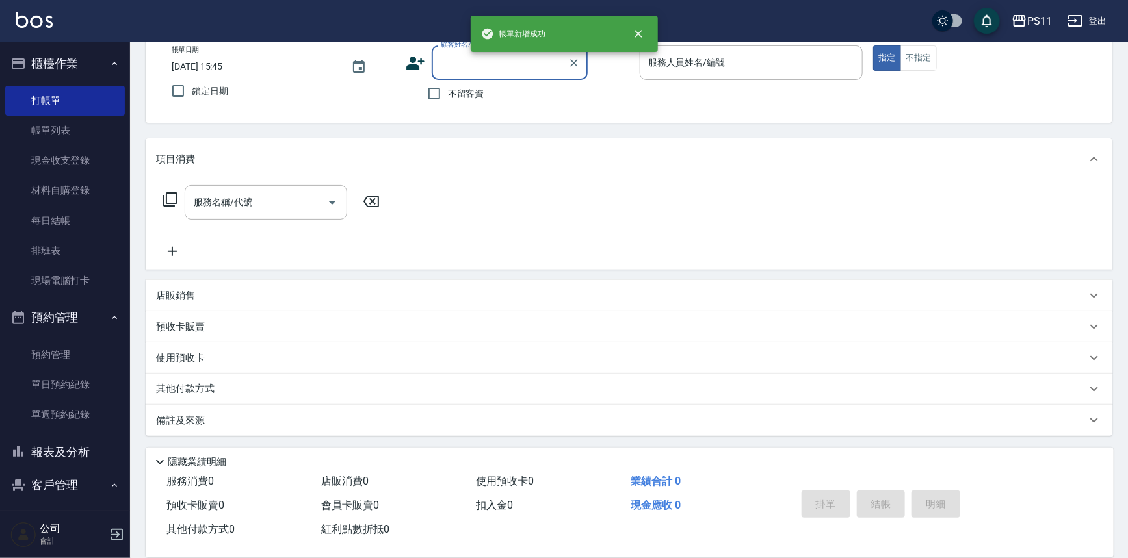
scroll to position [0, 0]
